Goal: Transaction & Acquisition: Subscribe to service/newsletter

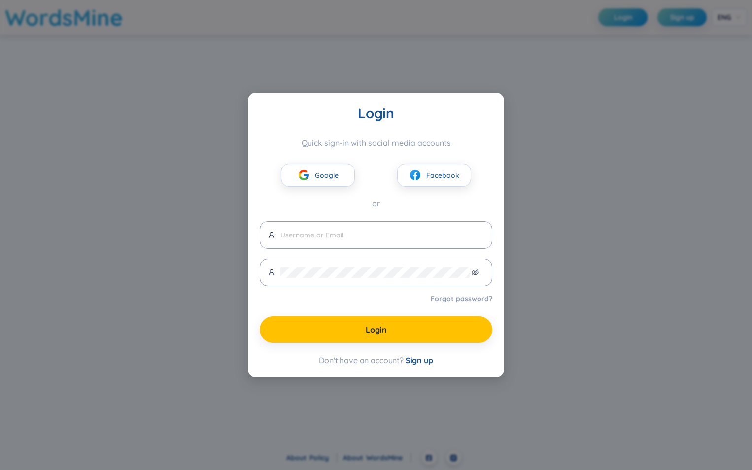
click at [422, 362] on span "Sign up" at bounding box center [420, 360] width 28 height 10
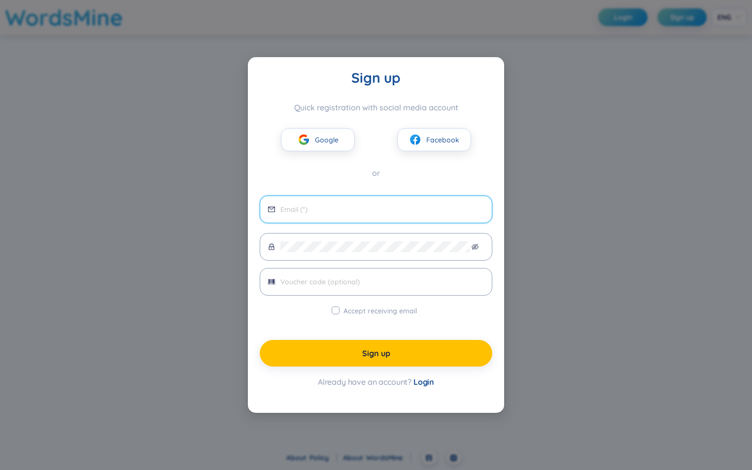
click at [339, 213] on input "email" at bounding box center [382, 209] width 204 height 11
type input "[DOMAIN_NAME][EMAIL_ADDRESS][DOMAIN_NAME]"
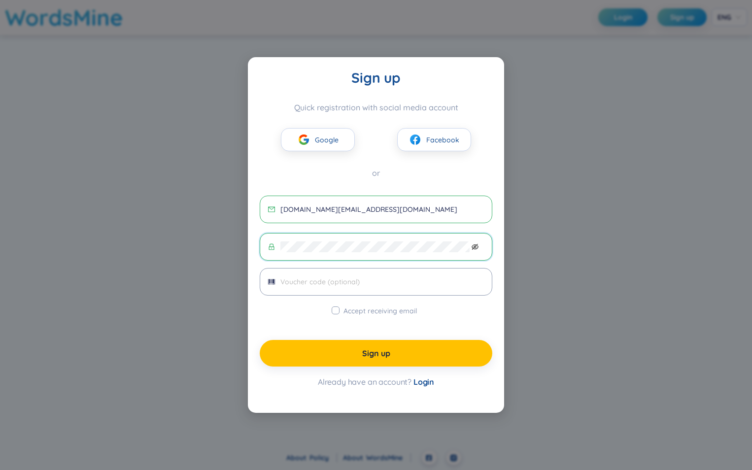
click at [474, 243] on icon "eye-invisible" at bounding box center [475, 246] width 7 height 7
click at [474, 243] on icon "eye" at bounding box center [475, 246] width 7 height 7
click at [403, 307] on span "Accept receiving email" at bounding box center [380, 311] width 81 height 11
click at [340, 307] on input "Accept receiving email" at bounding box center [336, 311] width 8 height 8
checkbox input "true"
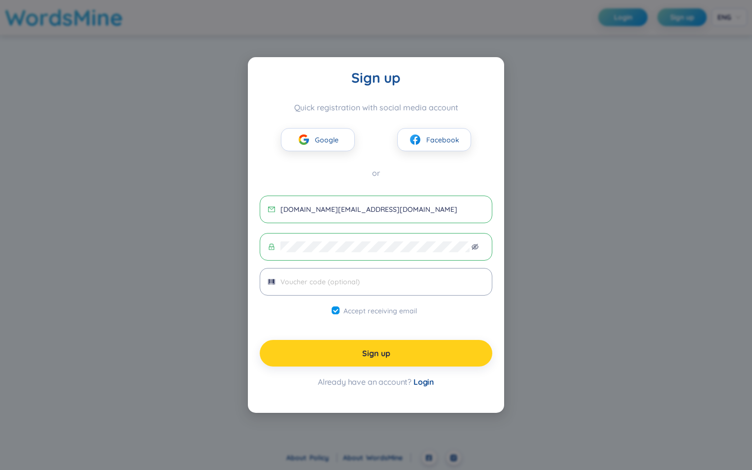
click at [405, 356] on button "Sign up" at bounding box center [376, 353] width 233 height 27
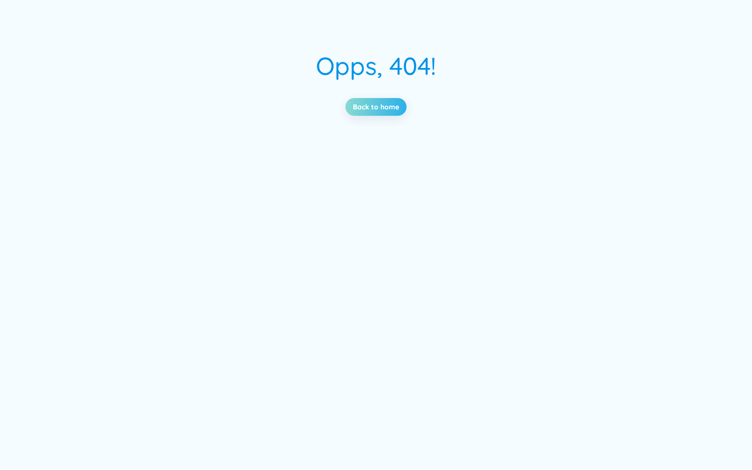
click at [399, 108] on link "Back to home" at bounding box center [376, 107] width 46 height 11
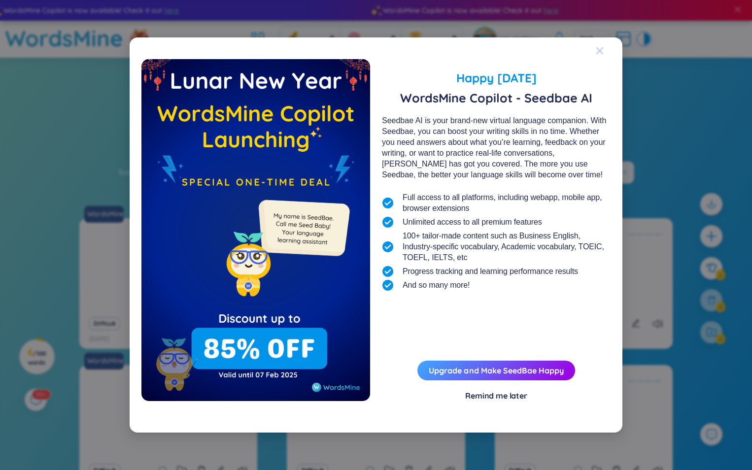
click at [598, 47] on icon "Close" at bounding box center [600, 51] width 8 height 8
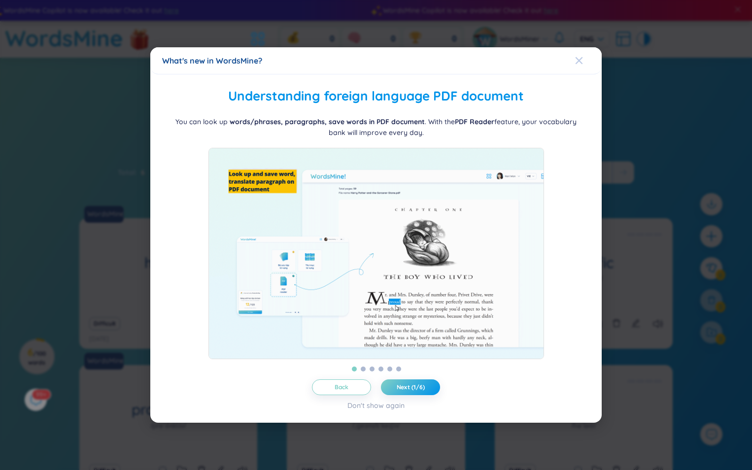
click at [579, 57] on icon "Close" at bounding box center [579, 61] width 8 height 8
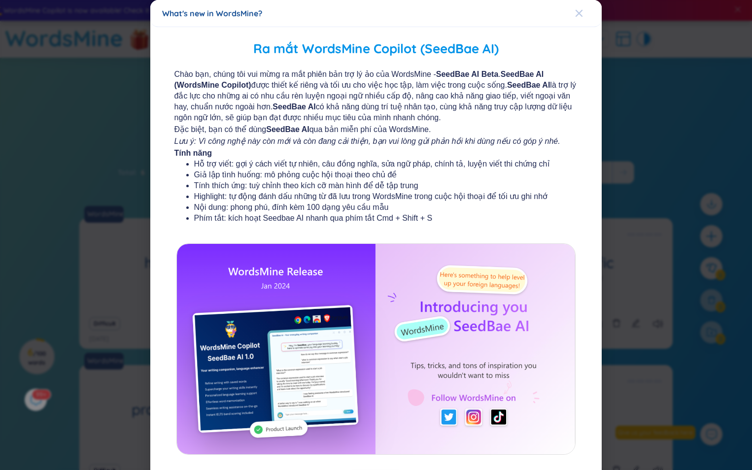
click at [575, 17] on div "Close" at bounding box center [579, 13] width 8 height 27
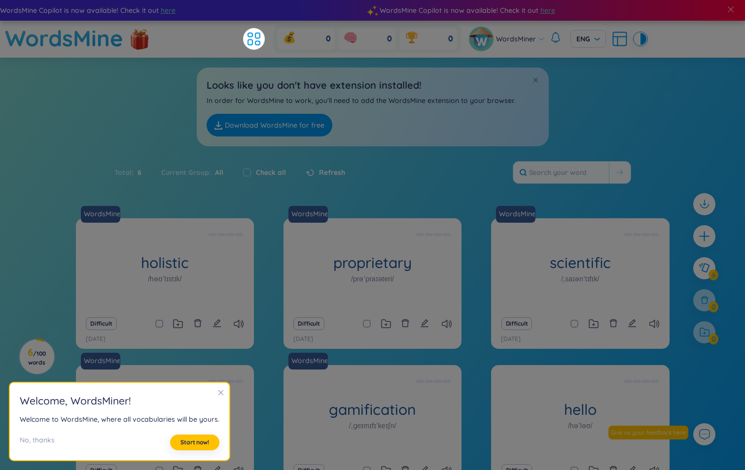
click at [217, 394] on icon "close" at bounding box center [220, 392] width 7 height 7
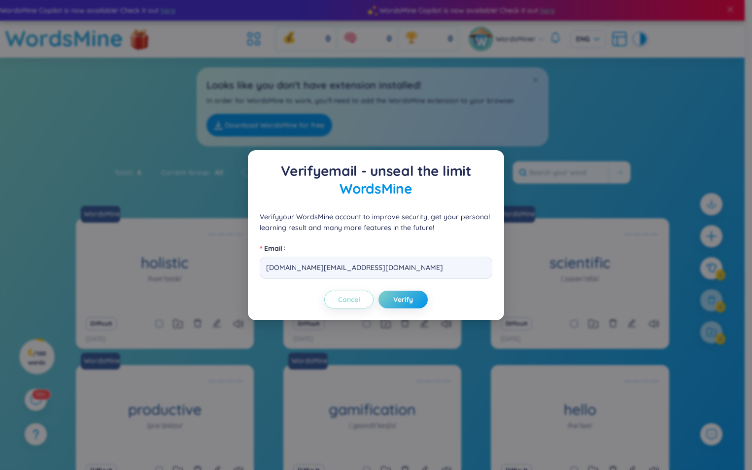
click at [355, 302] on span "Cancel" at bounding box center [349, 300] width 22 height 10
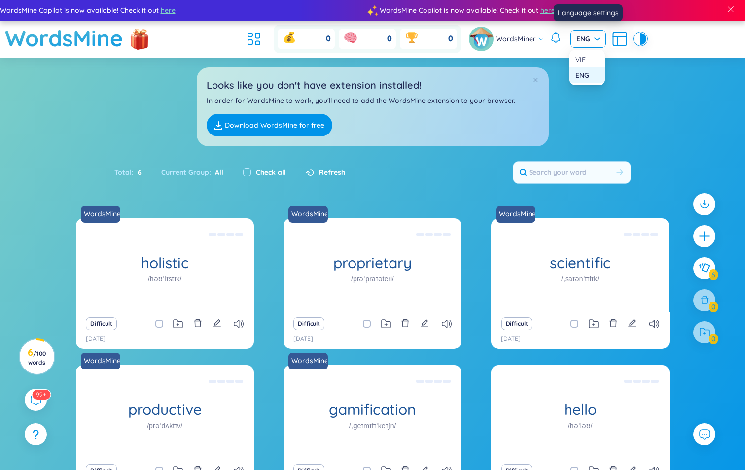
click at [594, 42] on span "ENG" at bounding box center [588, 39] width 24 height 10
click at [585, 62] on div "VIE" at bounding box center [587, 59] width 24 height 11
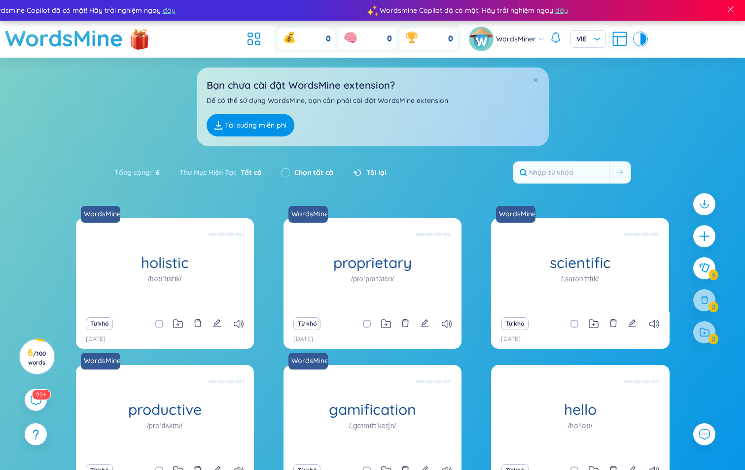
click at [646, 108] on div "Bạn chưa cài đặt WordsMine extension? Để có thể sử dụng WordsMine, bạn cần phải…" at bounding box center [372, 102] width 745 height 89
